Goal: Information Seeking & Learning: Learn about a topic

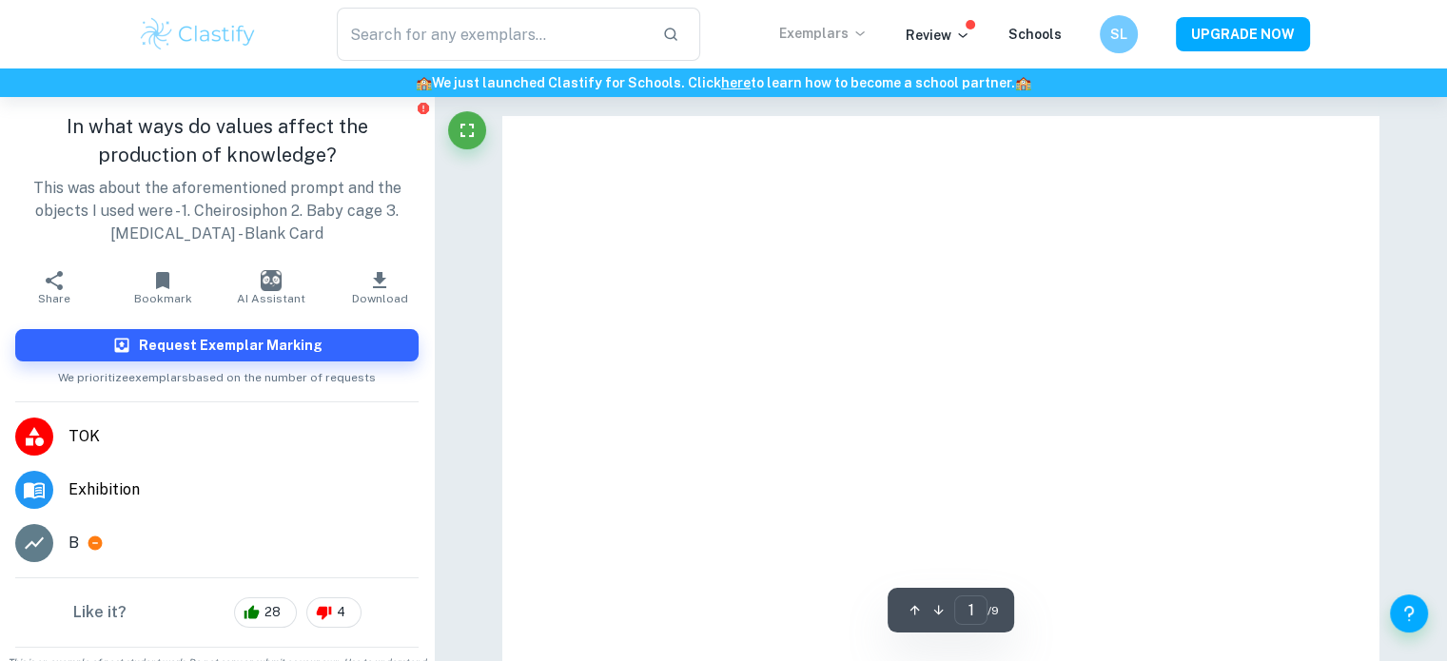
click at [868, 35] on p "Exemplars" at bounding box center [823, 33] width 88 height 21
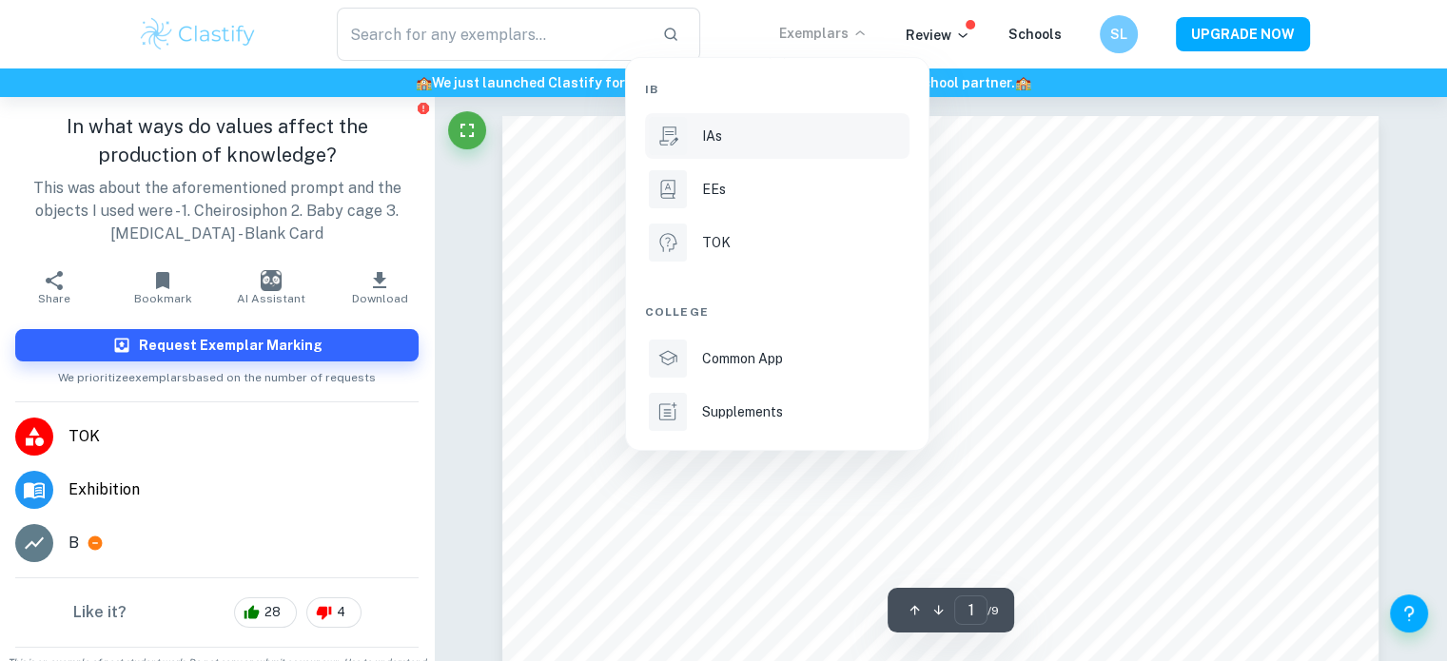
click at [677, 147] on div at bounding box center [668, 136] width 38 height 38
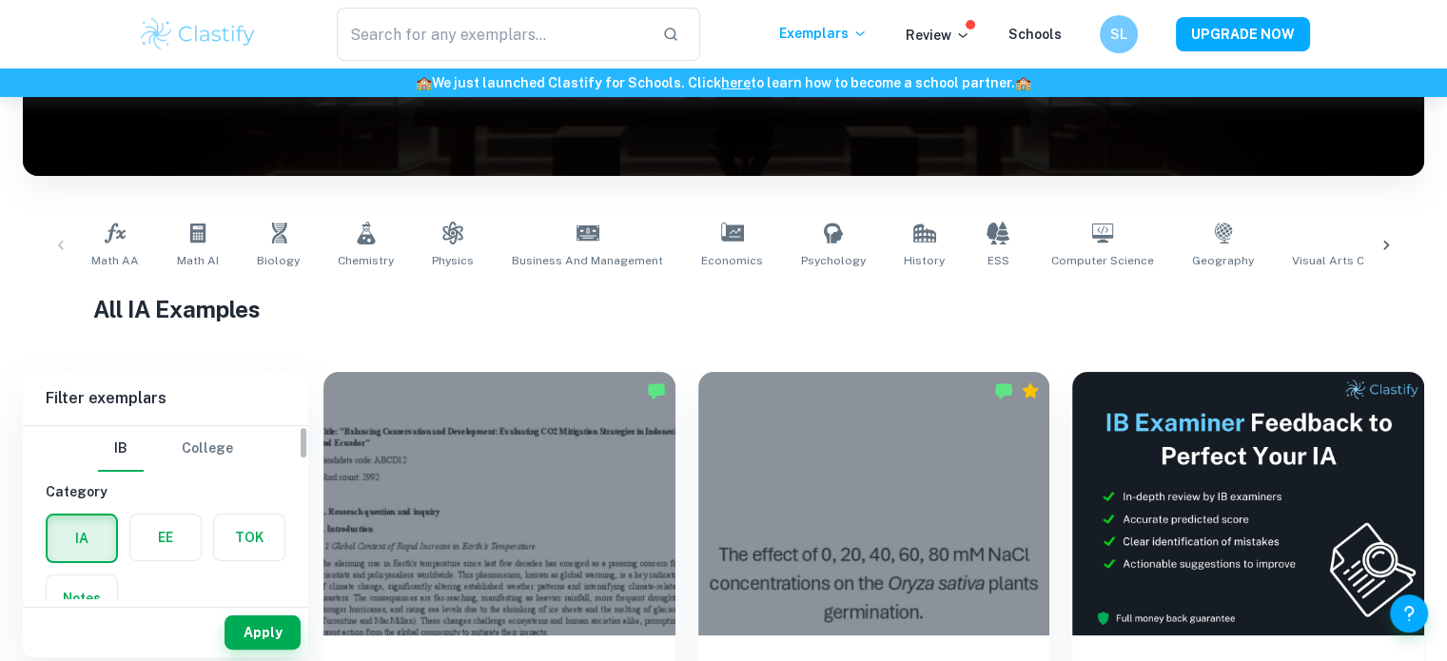
scroll to position [10, 0]
click at [190, 225] on icon at bounding box center [197, 233] width 15 height 19
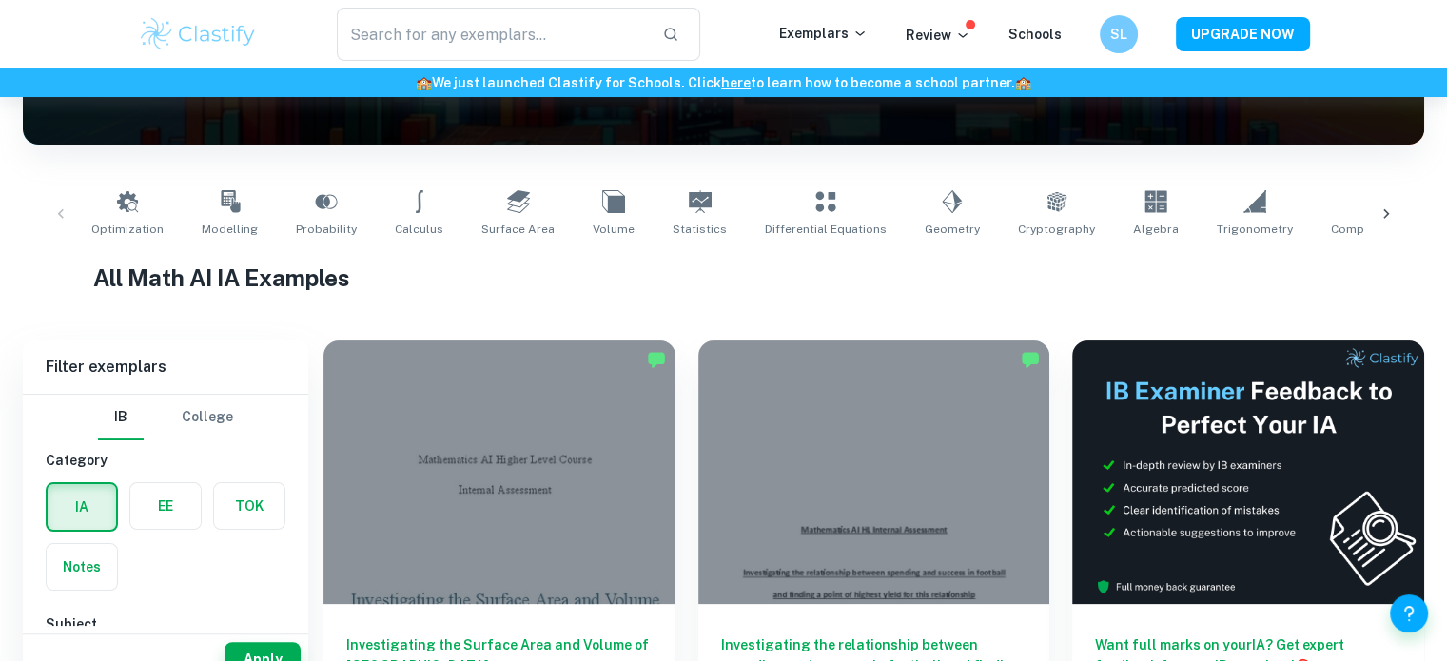
scroll to position [449, 0]
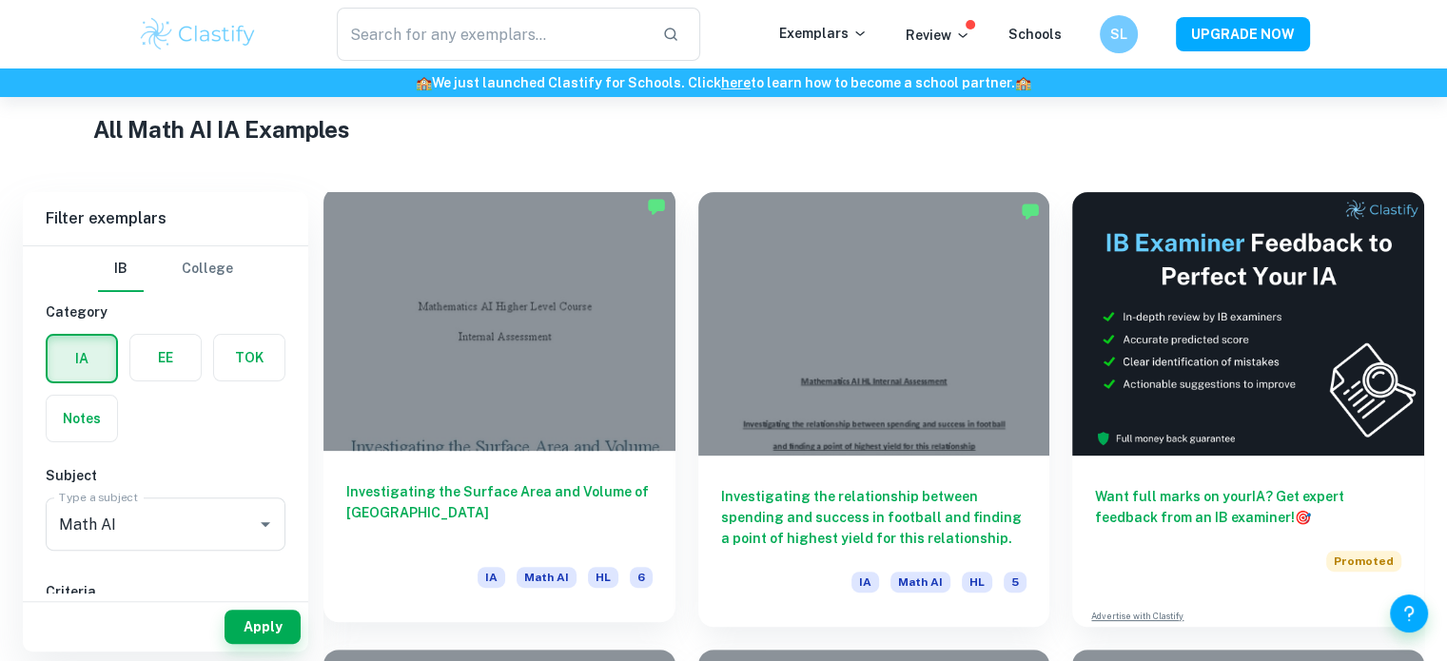
click at [460, 378] on div at bounding box center [499, 319] width 352 height 264
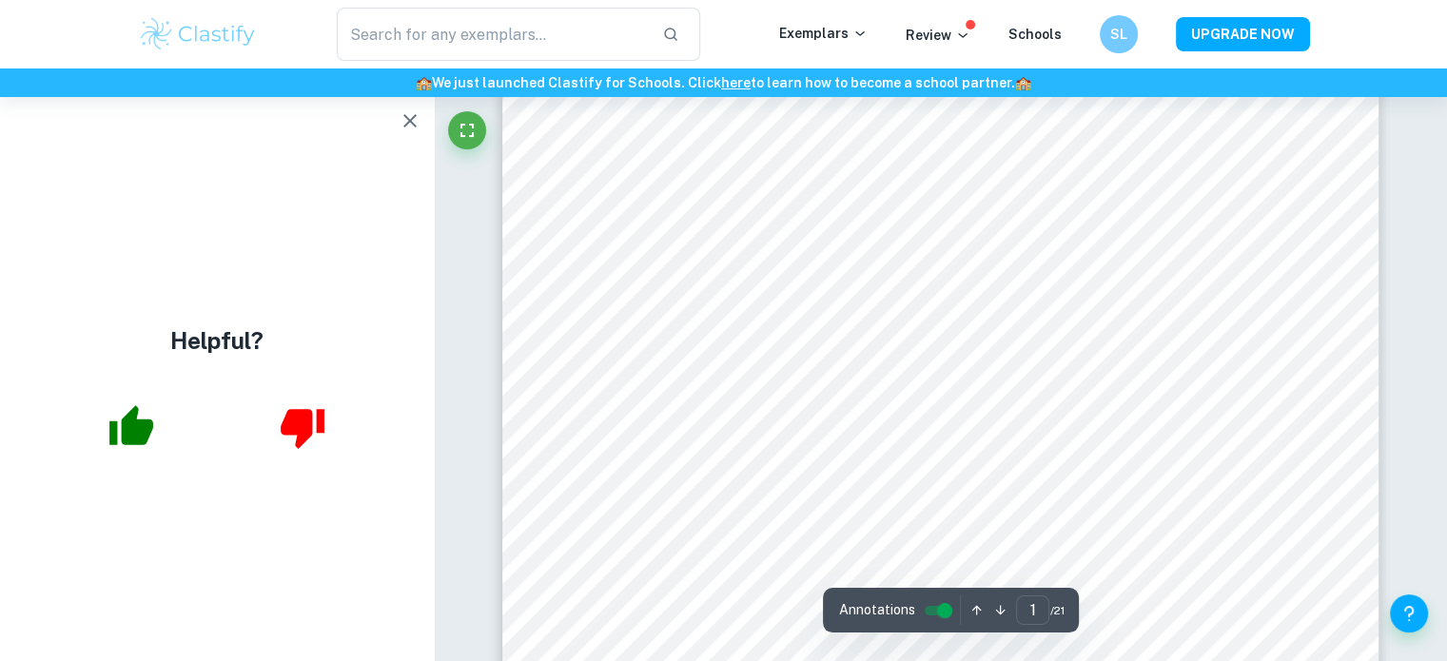
scroll to position [350, 0]
click at [417, 118] on icon "button" at bounding box center [409, 120] width 13 height 13
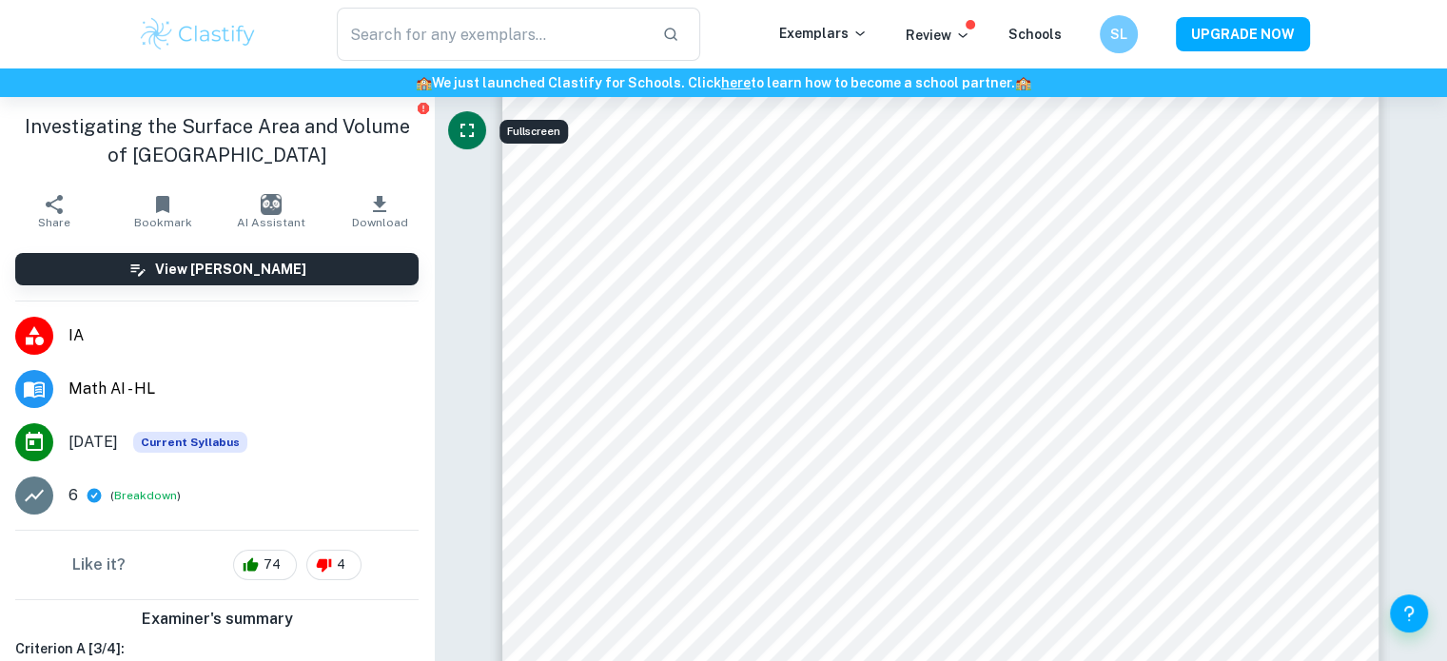
click at [461, 144] on button "Fullscreen" at bounding box center [467, 130] width 38 height 38
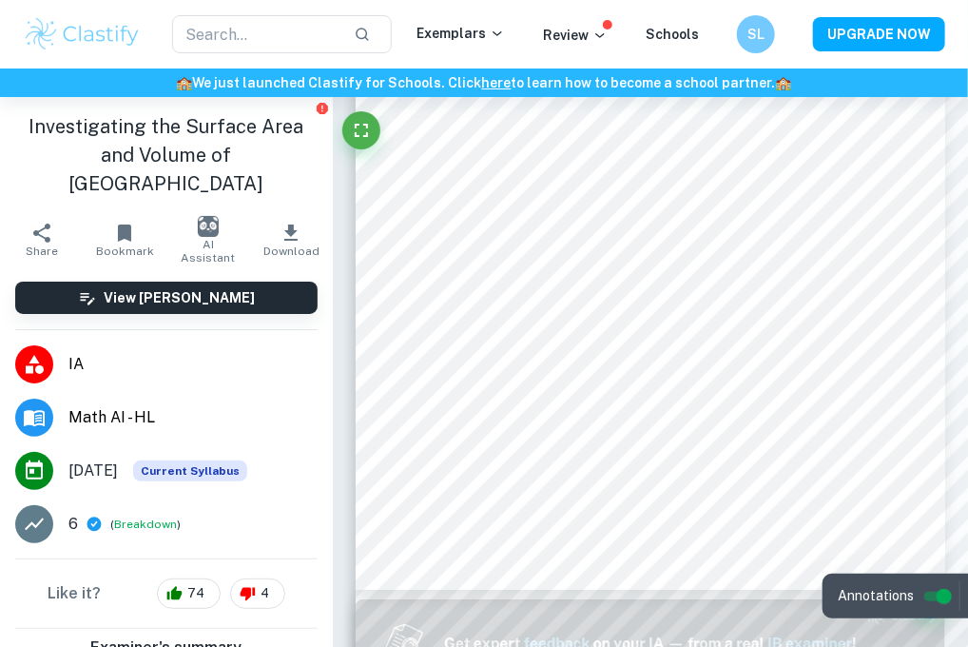
scroll to position [474, 0]
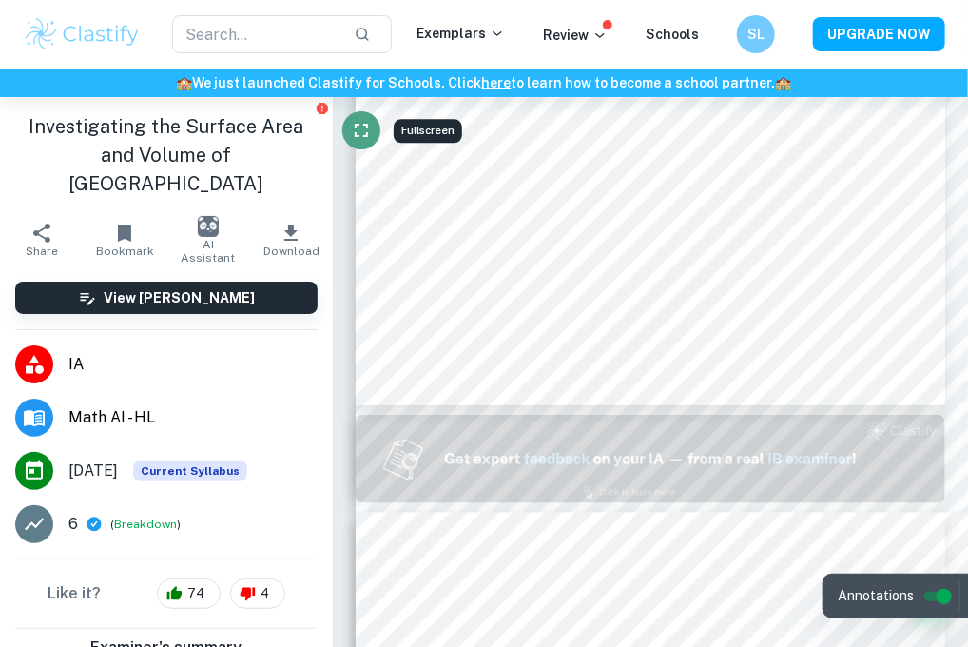
click at [353, 136] on button "Fullscreen" at bounding box center [361, 130] width 38 height 38
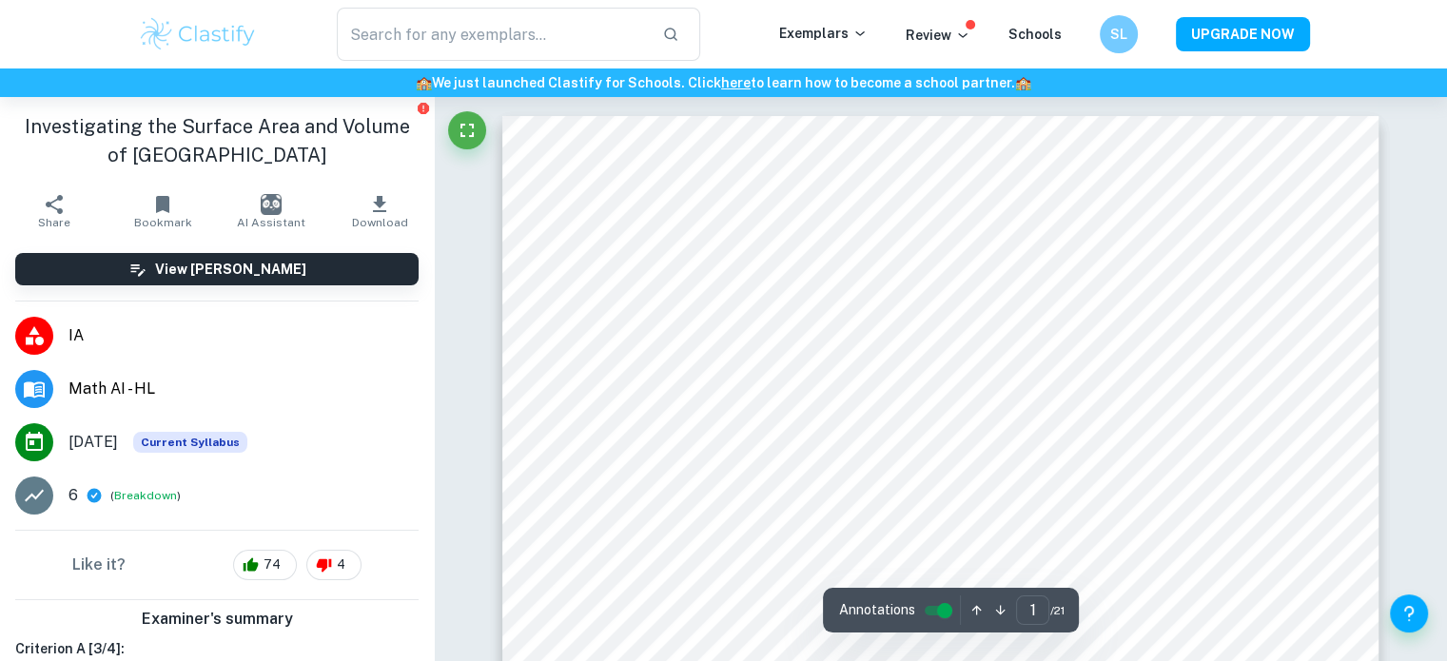
scroll to position [280, 0]
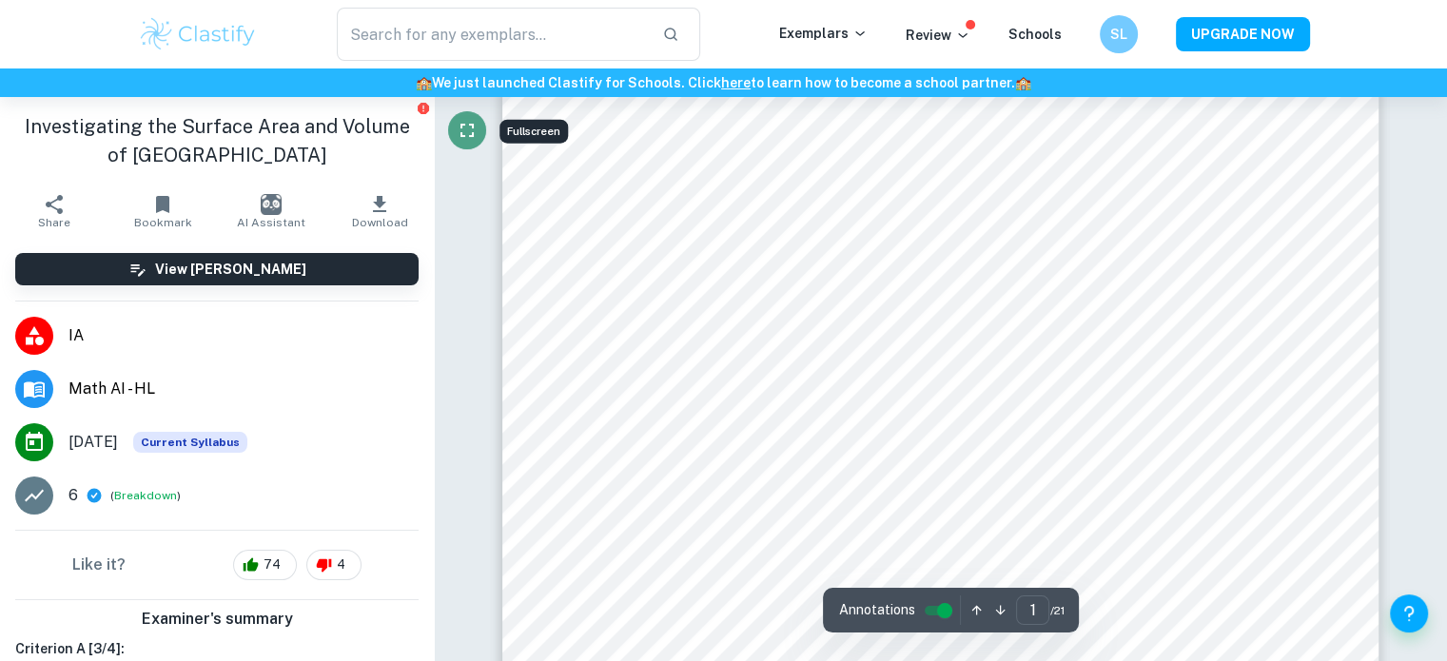
click at [467, 140] on button "Fullscreen" at bounding box center [467, 130] width 38 height 38
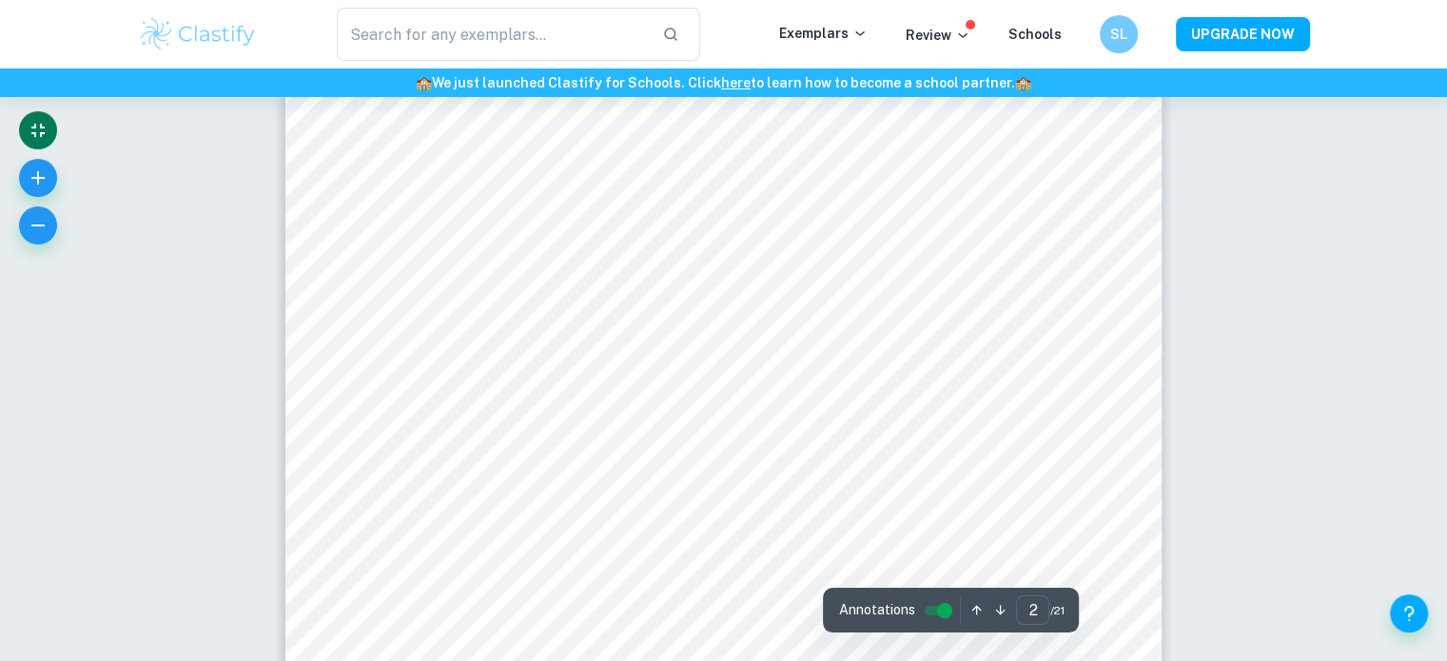
scroll to position [1139, 0]
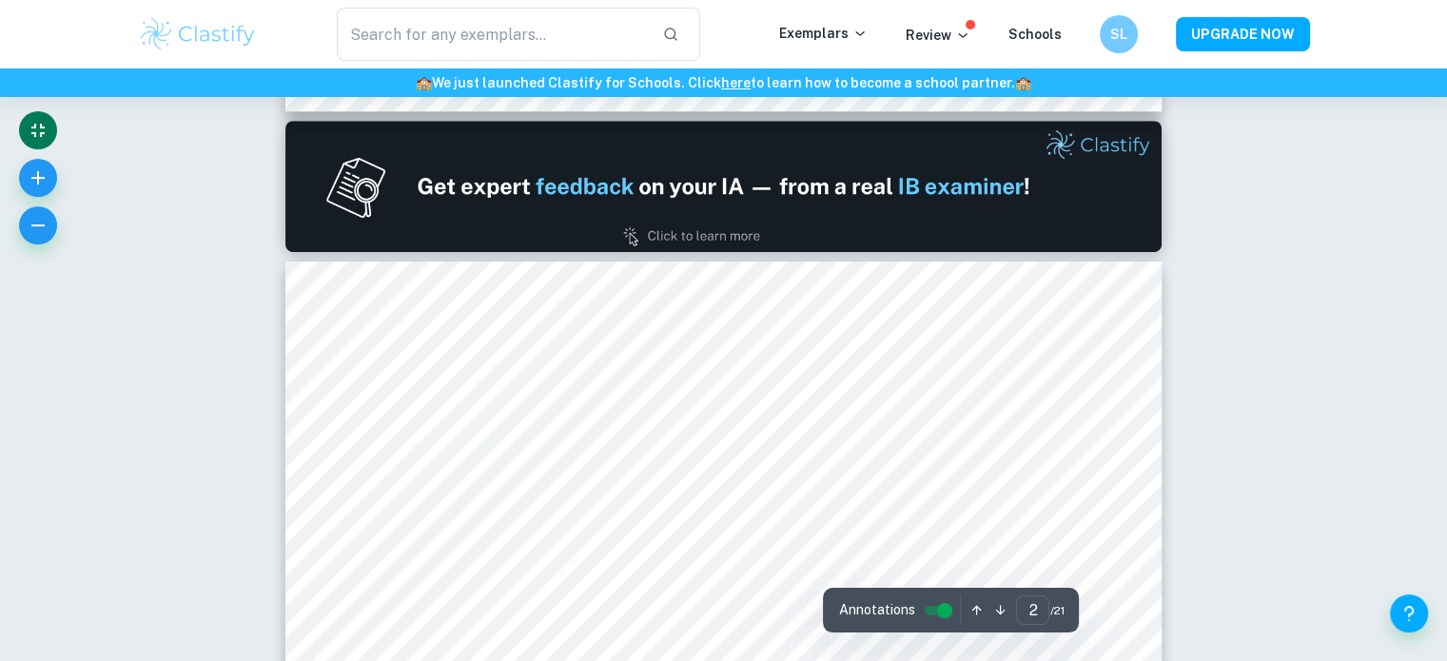
type input "1"
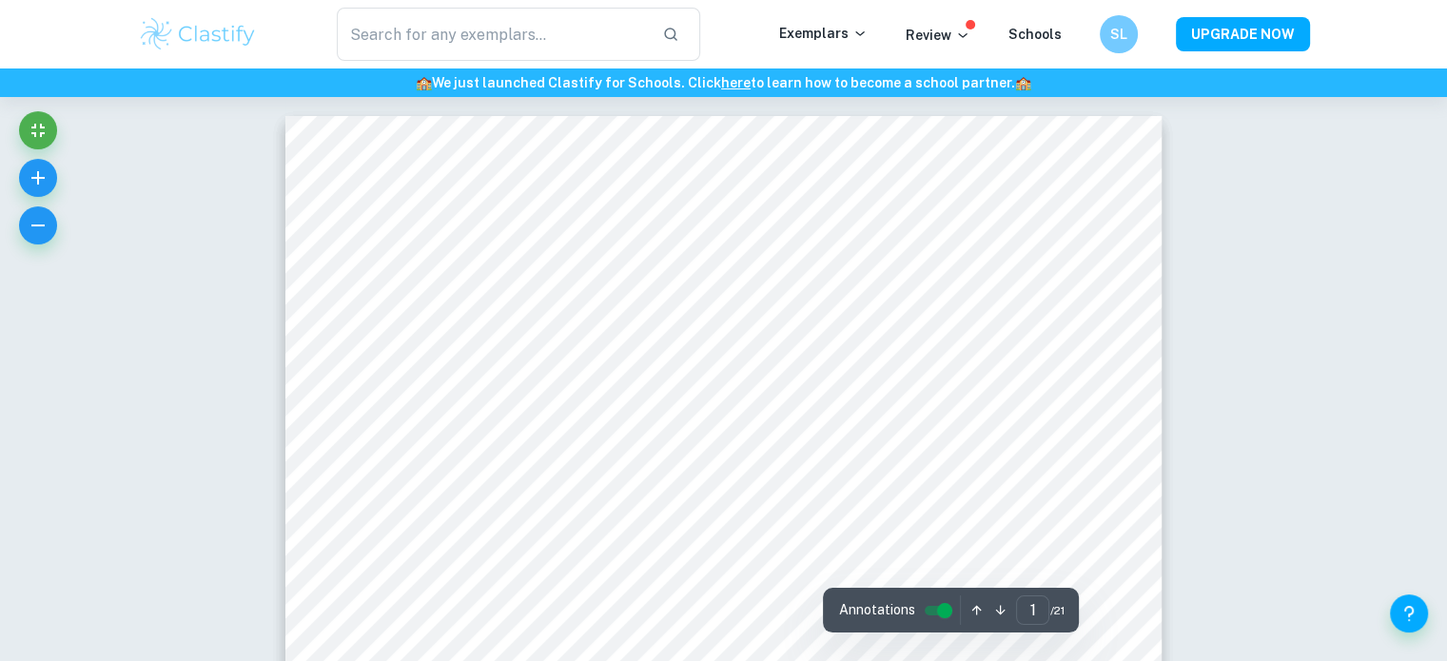
scroll to position [454, 0]
